Goal: Book appointment/travel/reservation

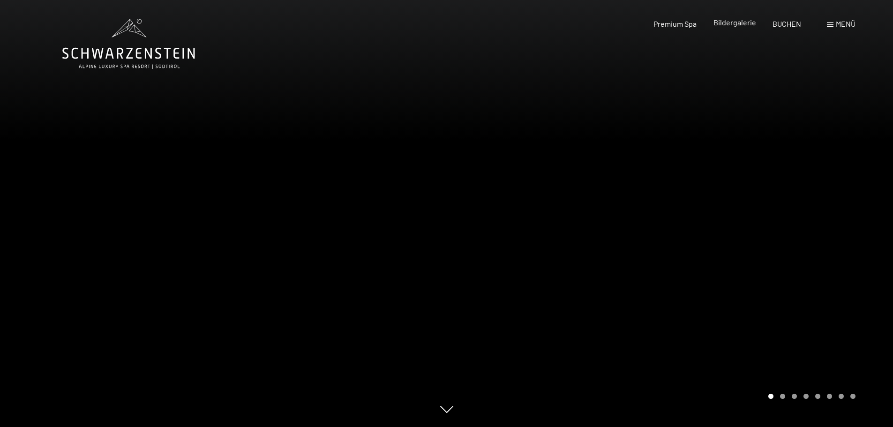
click at [723, 22] on span "Bildergalerie" at bounding box center [734, 22] width 43 height 9
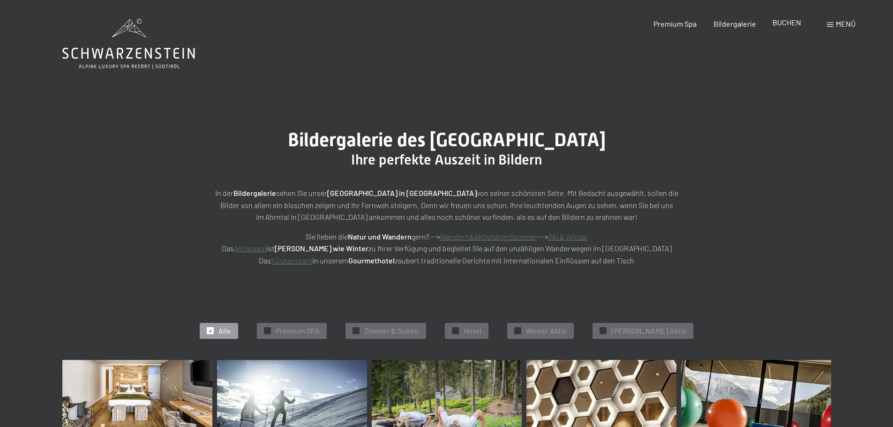
click at [787, 23] on span "BUCHEN" at bounding box center [786, 22] width 29 height 9
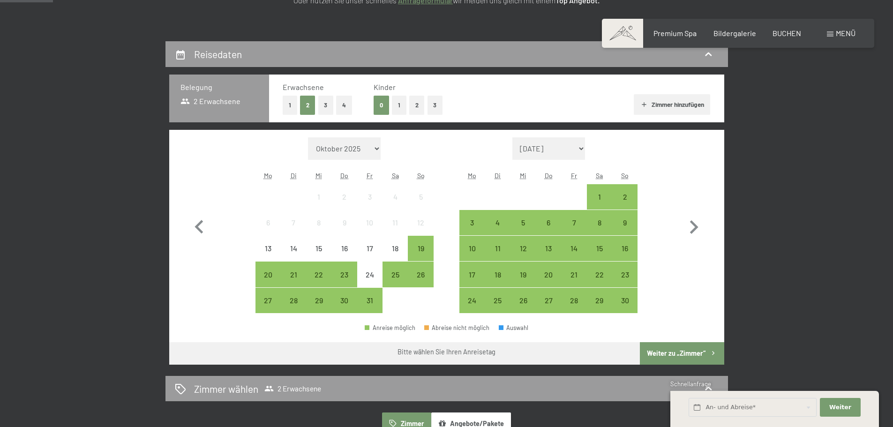
scroll to position [187, 0]
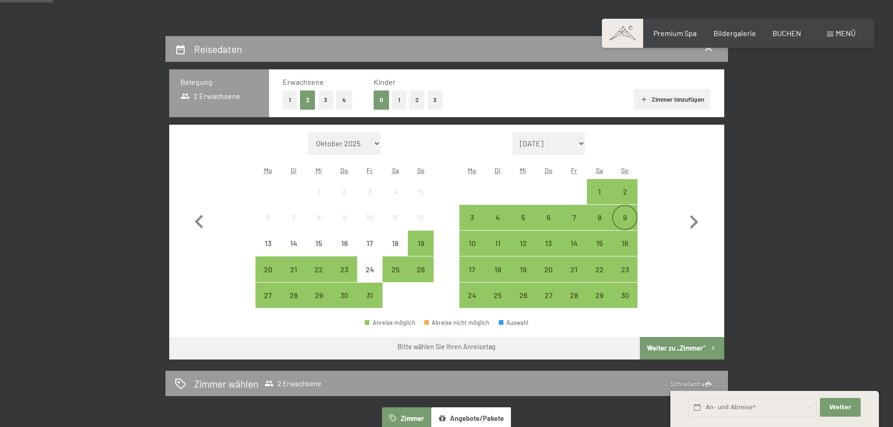
click at [626, 217] on div "9" at bounding box center [624, 225] width 23 height 23
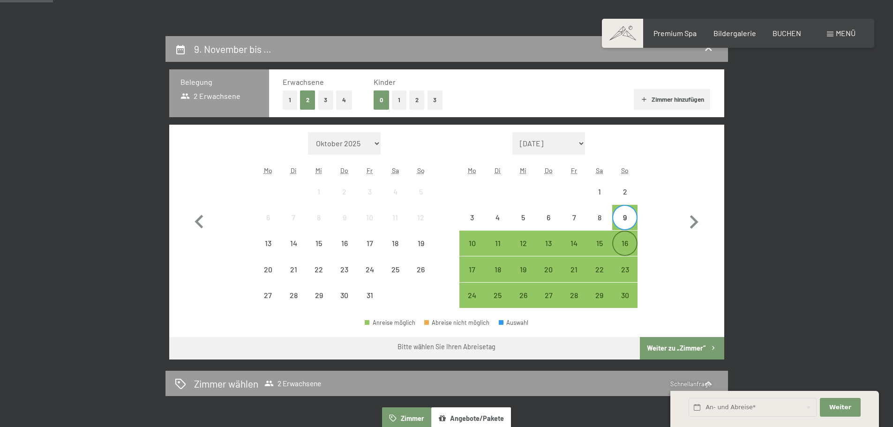
click at [625, 244] on div "16" at bounding box center [624, 250] width 23 height 23
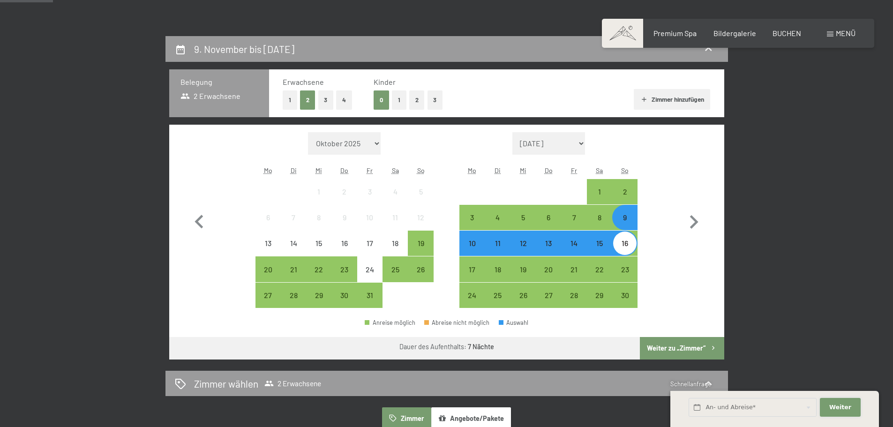
click at [844, 411] on span "Weiter" at bounding box center [840, 407] width 22 height 8
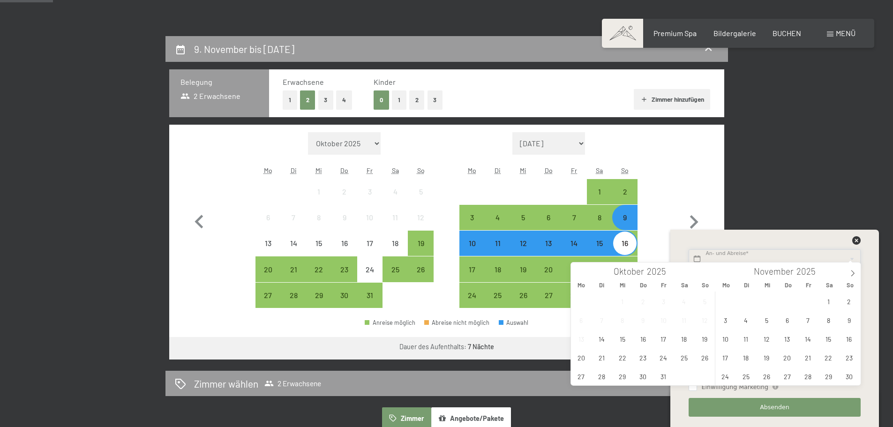
click at [730, 258] on input "text" at bounding box center [775, 258] width 172 height 19
click at [851, 320] on span "9" at bounding box center [849, 320] width 18 height 18
click at [829, 339] on span "15" at bounding box center [828, 338] width 18 height 18
type input "So. 09.11.2025 - Sa. 15.11.2025"
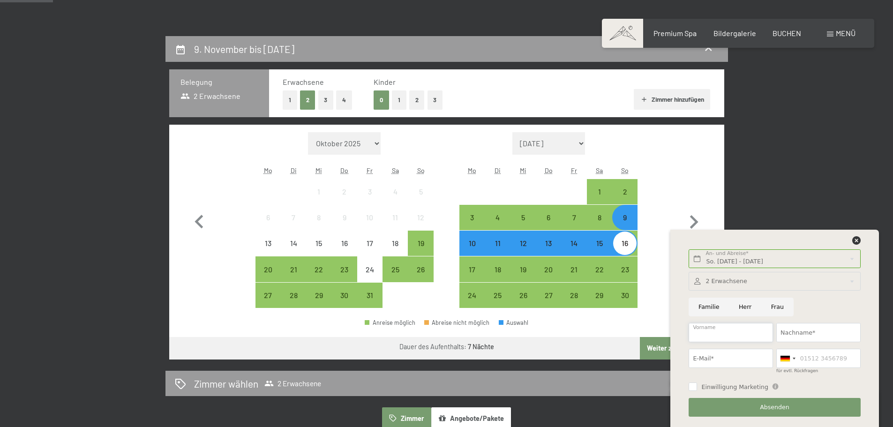
click at [736, 328] on input "Vorname" at bounding box center [731, 332] width 84 height 19
type input "Franz"
type input "Felsner"
type input "office@felsners.at"
type input "036862228"
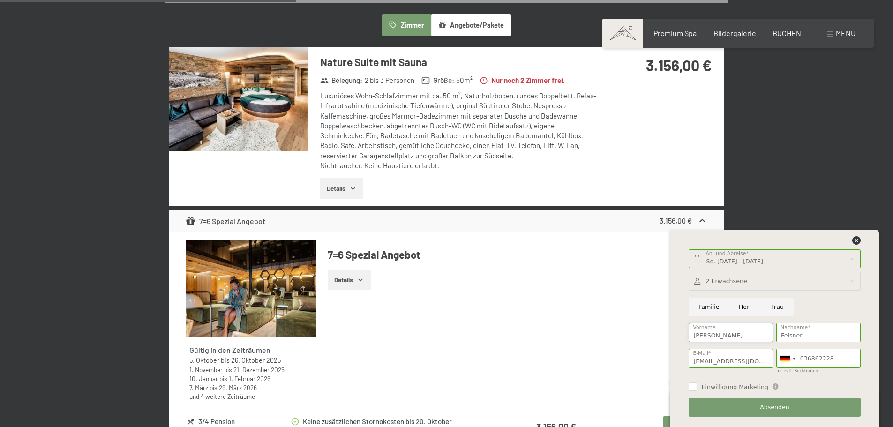
scroll to position [609, 0]
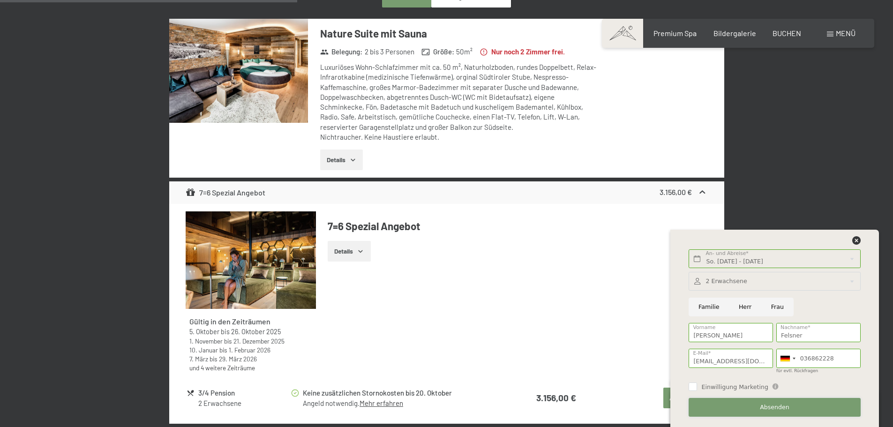
click at [756, 406] on button "Absenden" at bounding box center [775, 407] width 172 height 19
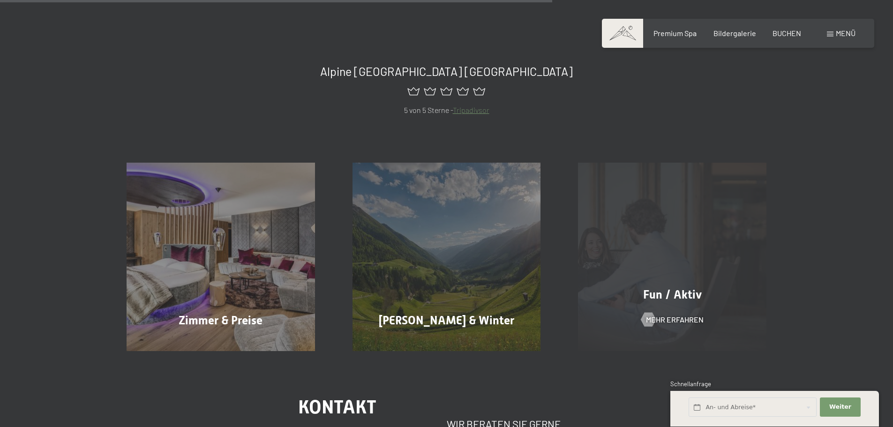
scroll to position [703, 0]
